Goal: Transaction & Acquisition: Purchase product/service

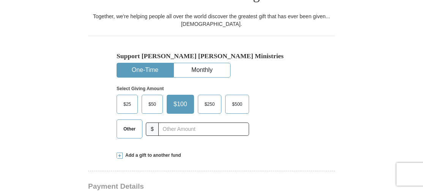
scroll to position [213, 0]
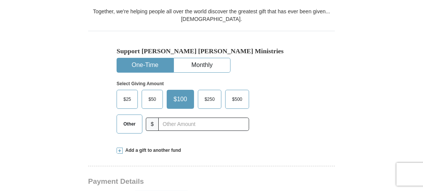
click at [128, 93] on span "$25" at bounding box center [127, 98] width 15 height 11
click at [0, 0] on input "$25" at bounding box center [0, 0] width 0 height 0
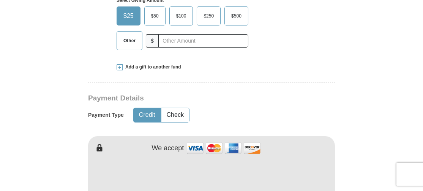
scroll to position [304, 0]
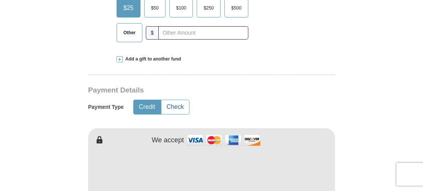
click at [176, 100] on button "Check" at bounding box center [175, 107] width 28 height 14
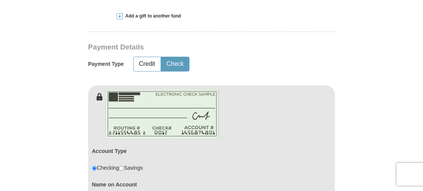
scroll to position [369, 0]
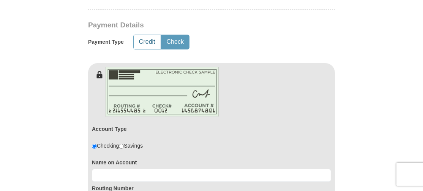
click at [144, 35] on button "Credit" at bounding box center [147, 42] width 27 height 14
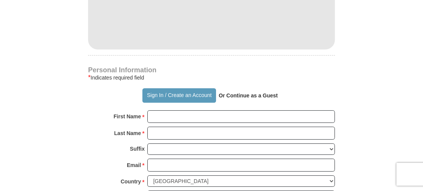
scroll to position [489, 0]
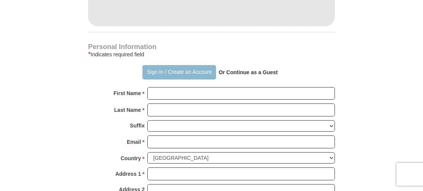
click at [154, 65] on button "Sign In / Create an Account" at bounding box center [178, 72] width 73 height 14
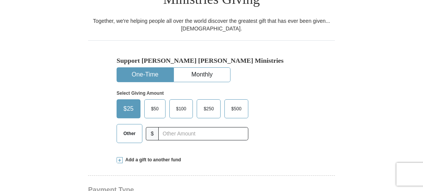
select select "PA"
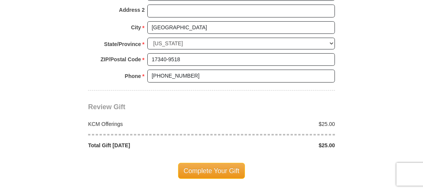
scroll to position [640, 0]
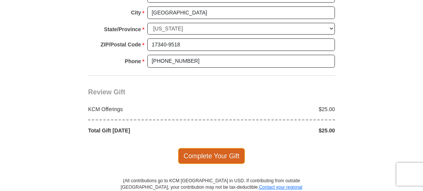
click at [214, 148] on span "Complete Your Gift" at bounding box center [211, 156] width 67 height 16
